Goal: Find specific page/section

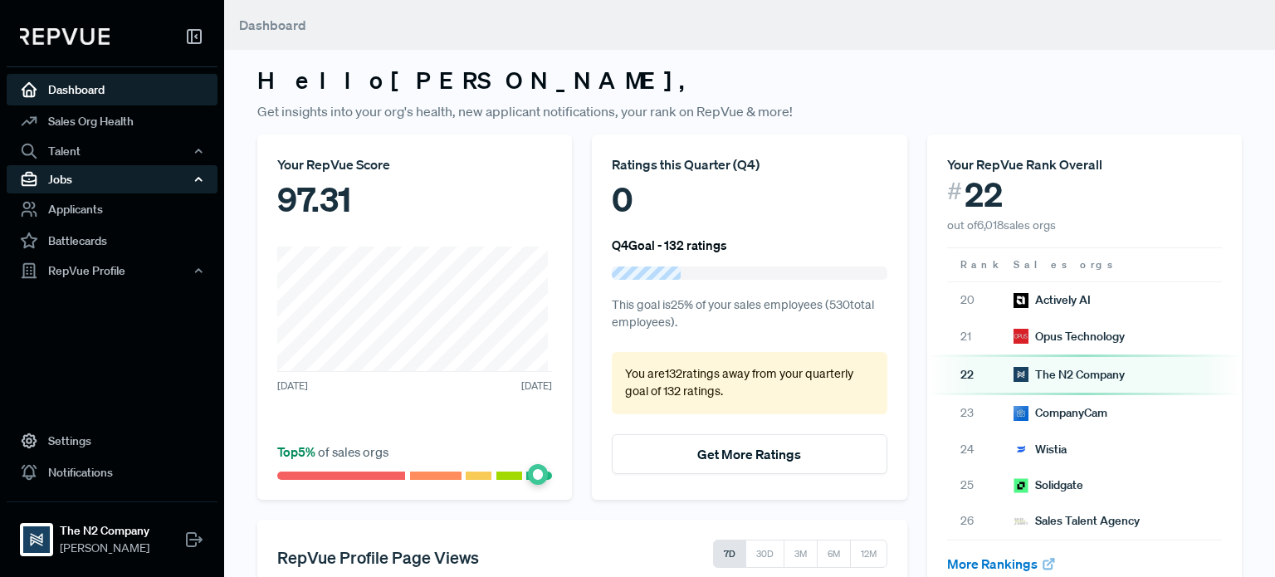
click at [73, 174] on div "Jobs" at bounding box center [112, 179] width 211 height 28
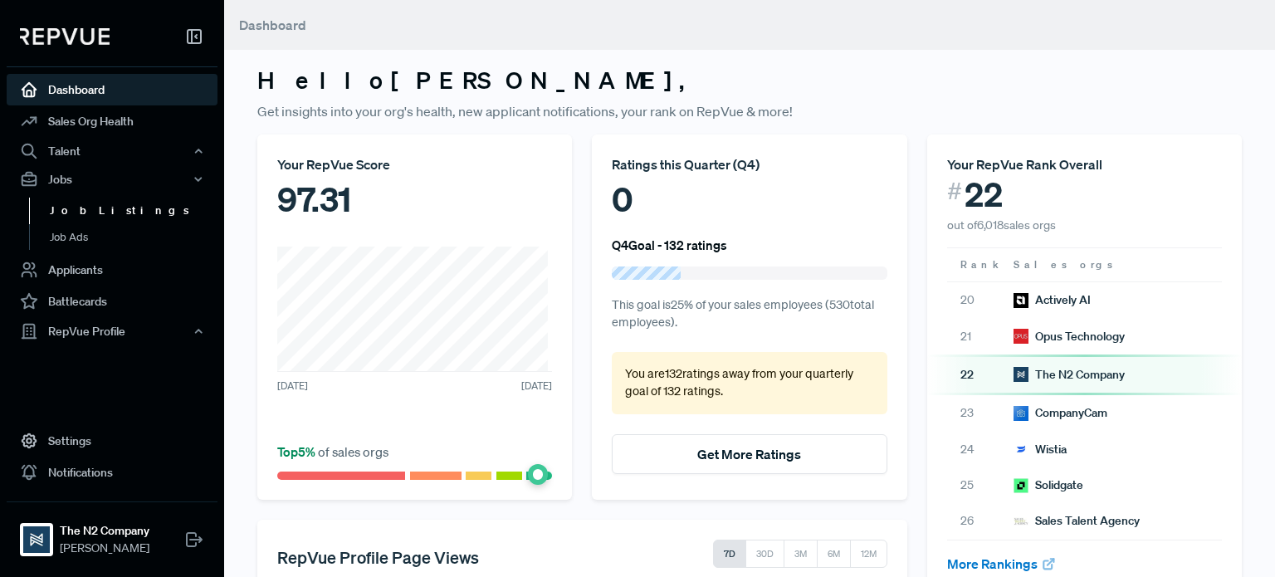
click at [106, 213] on link "Job Listings" at bounding box center [134, 211] width 211 height 27
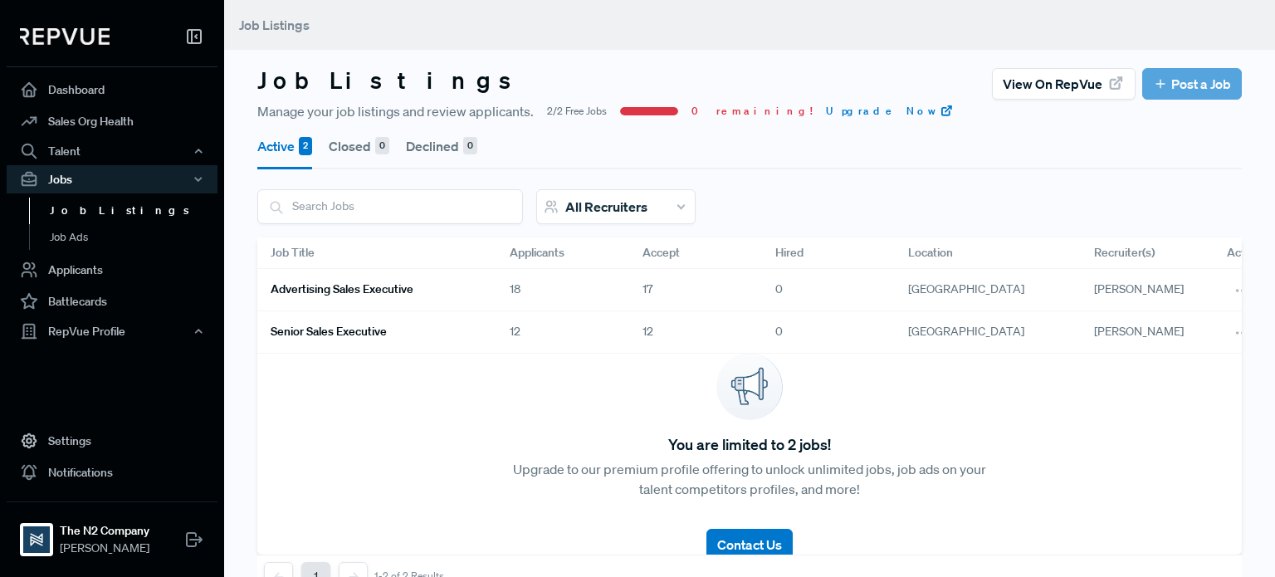
click at [381, 291] on h6 "Advertising Sales Executive" at bounding box center [342, 289] width 143 height 14
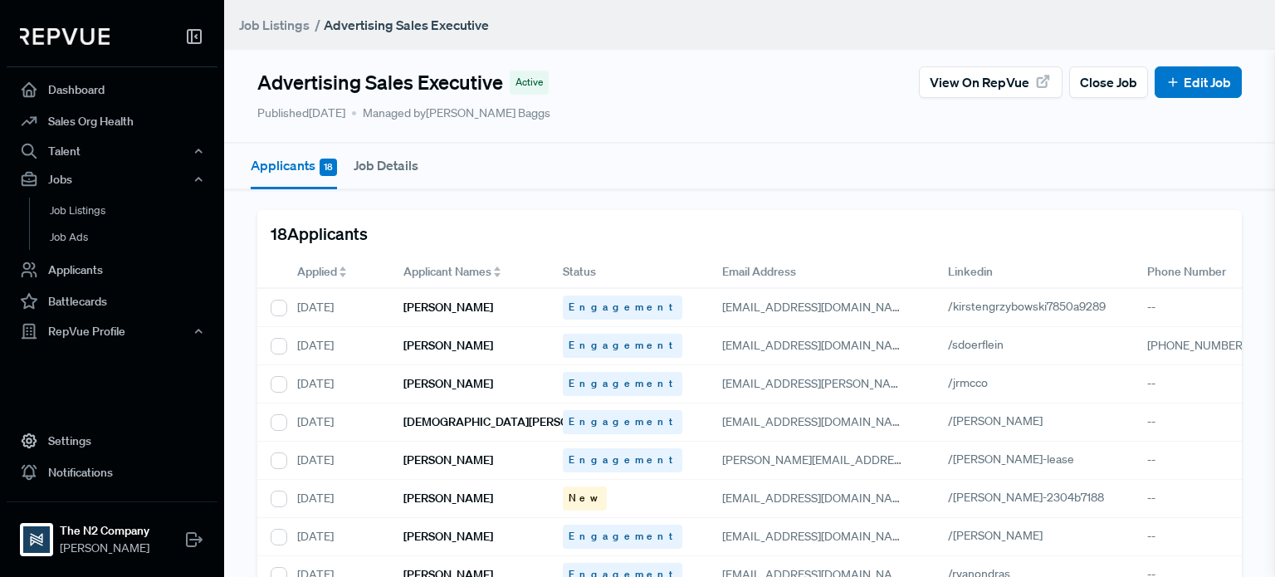
scroll to position [388, 0]
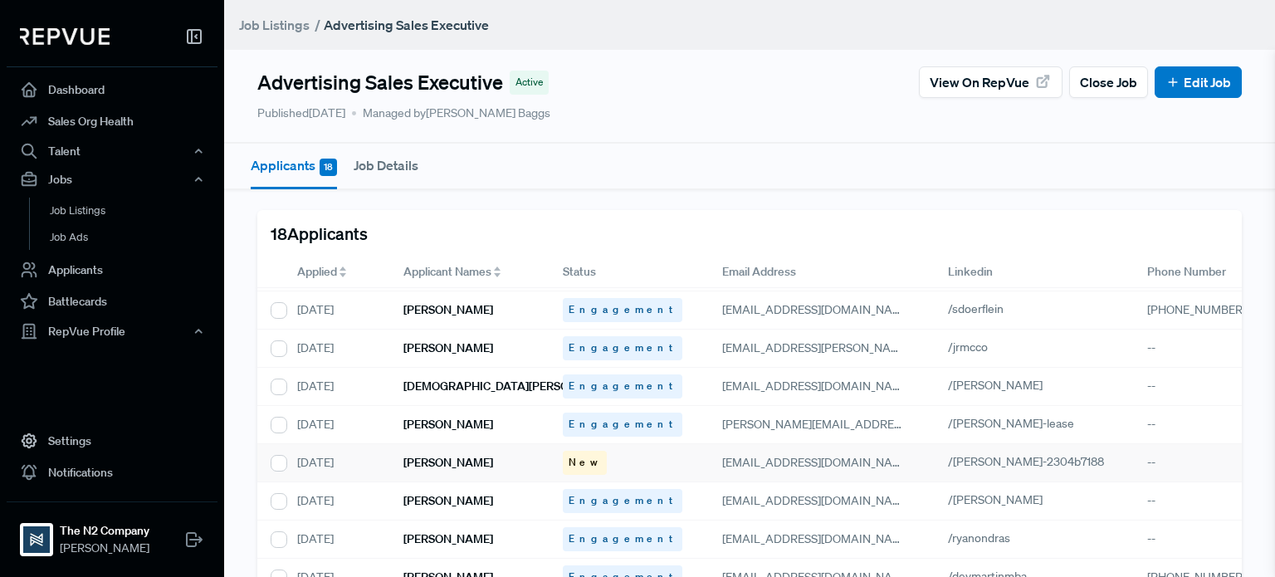
click at [427, 456] on h6 "[PERSON_NAME]" at bounding box center [448, 463] width 90 height 14
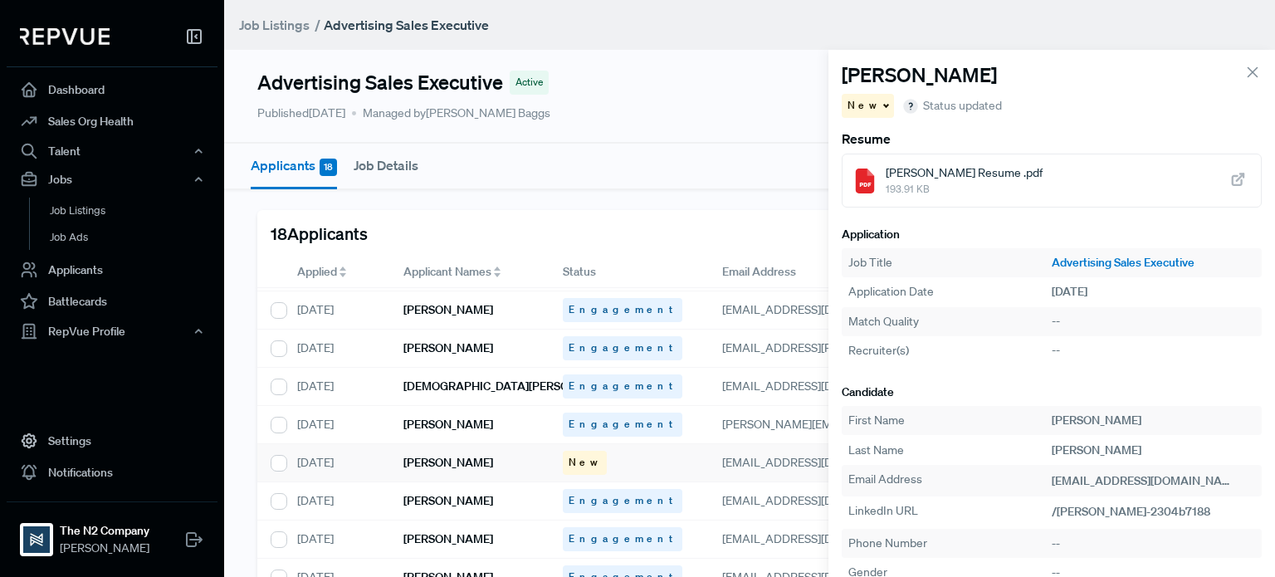
click at [1233, 180] on use at bounding box center [1238, 179] width 11 height 11
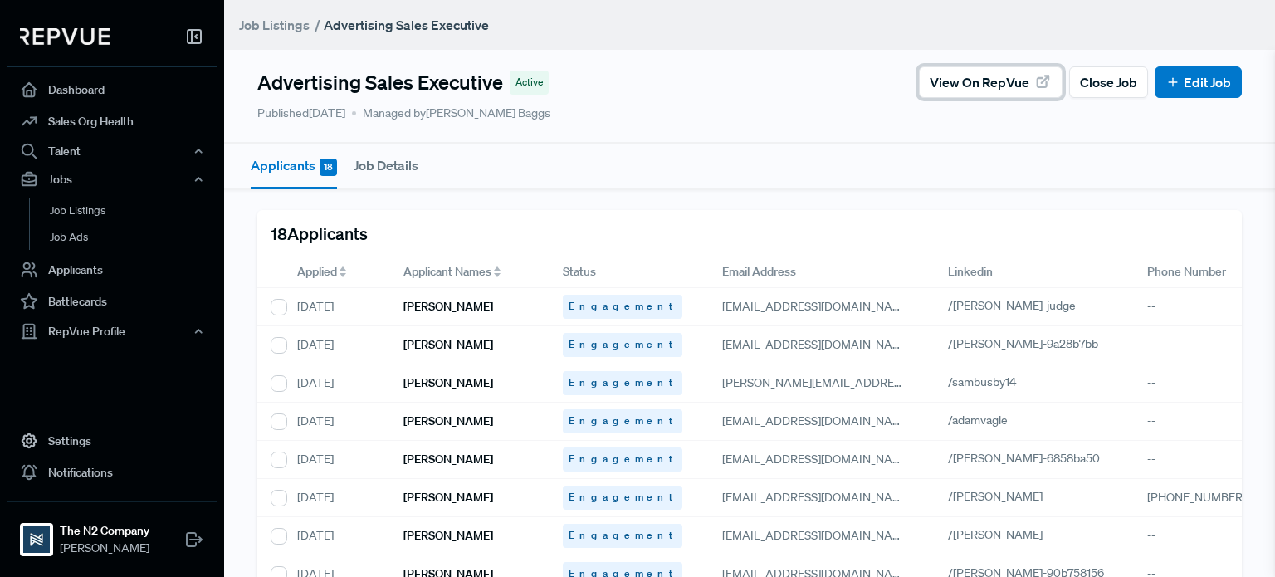
click at [1000, 82] on span "View on RepVue" at bounding box center [980, 82] width 100 height 20
